Goal: Transaction & Acquisition: Purchase product/service

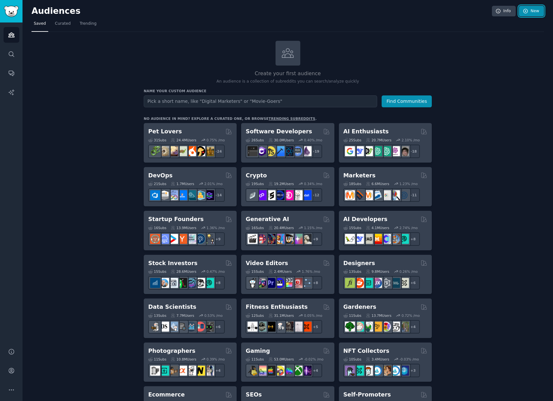
click at [530, 11] on link "New" at bounding box center [531, 11] width 25 height 11
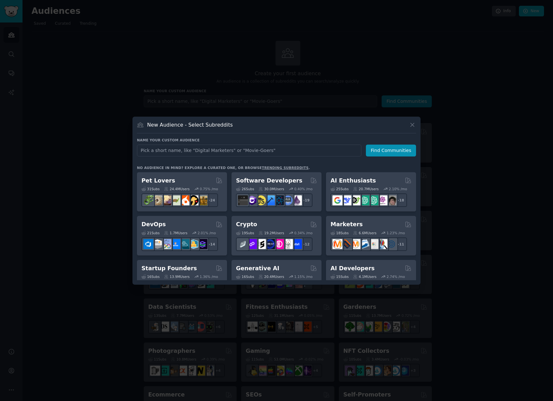
drag, startPoint x: 134, startPoint y: 68, endPoint x: 64, endPoint y: 33, distance: 78.9
click at [134, 68] on div at bounding box center [276, 200] width 553 height 401
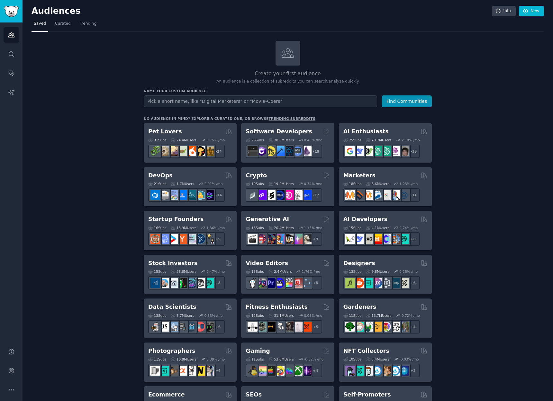
click at [22, 61] on div "Audiences Info New Saved Curated Trending Create your first audience An audienc…" at bounding box center [287, 375] width 530 height 750
click at [14, 370] on icon "Sidebar" at bounding box center [11, 370] width 7 height 7
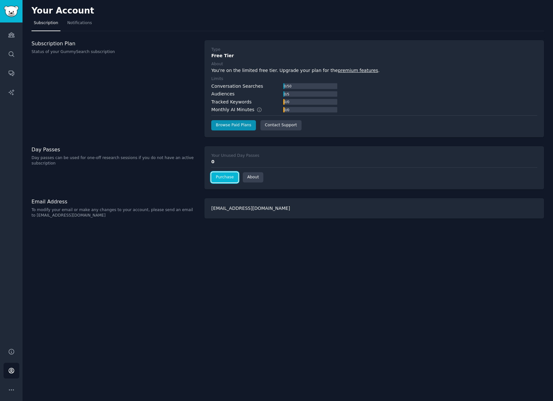
click at [220, 175] on link "Purchase" at bounding box center [224, 177] width 27 height 10
click at [256, 179] on link "About" at bounding box center [253, 177] width 21 height 10
click at [235, 125] on link "Browse Paid Plans" at bounding box center [233, 125] width 44 height 10
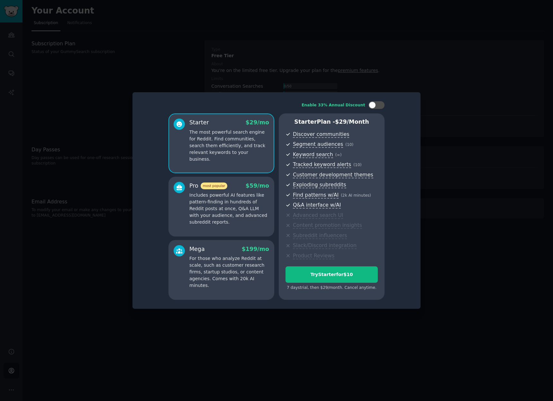
click at [233, 191] on div "Pro most popular $ 59 /mo Includes powerful AI features like pattern-finding in…" at bounding box center [229, 204] width 80 height 44
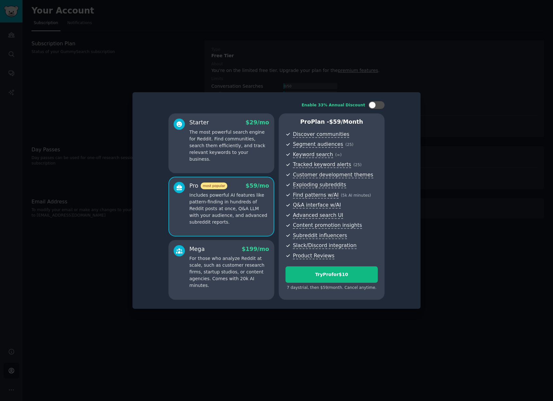
click at [236, 149] on p "The most powerful search engine for Reddit. Find communities, search them effic…" at bounding box center [229, 146] width 80 height 34
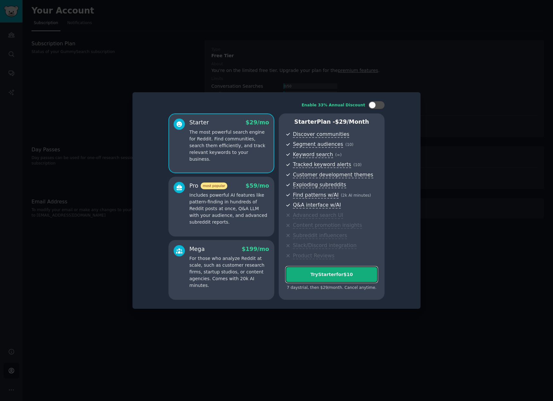
click at [344, 275] on div "Try Starter for $10" at bounding box center [332, 274] width 92 height 7
